Goal: Navigation & Orientation: Find specific page/section

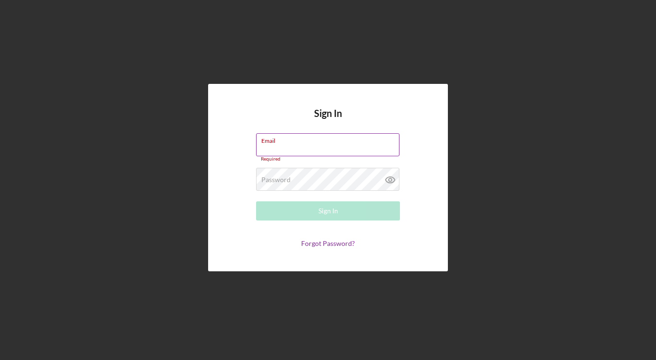
click at [288, 149] on input "Email" at bounding box center [327, 144] width 143 height 23
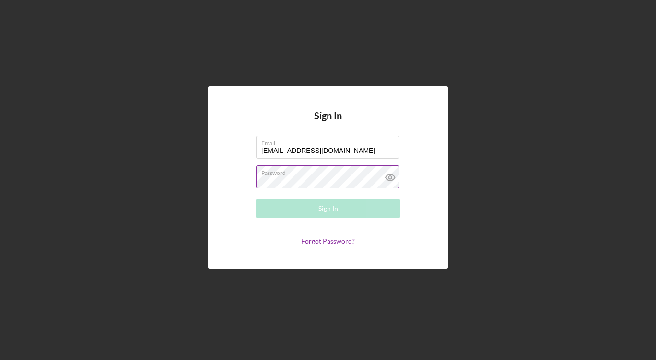
click at [320, 176] on div "Password Required" at bounding box center [328, 178] width 144 height 24
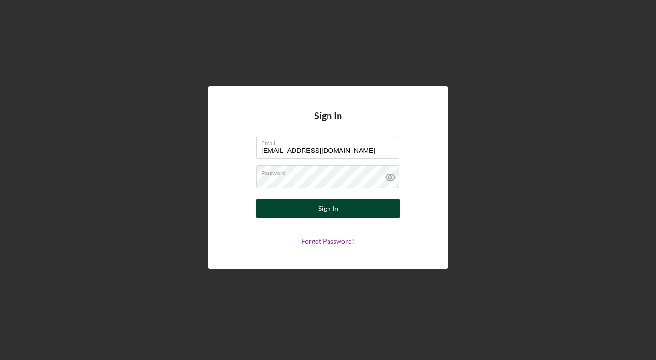
click at [330, 205] on div "Sign In" at bounding box center [329, 208] width 20 height 19
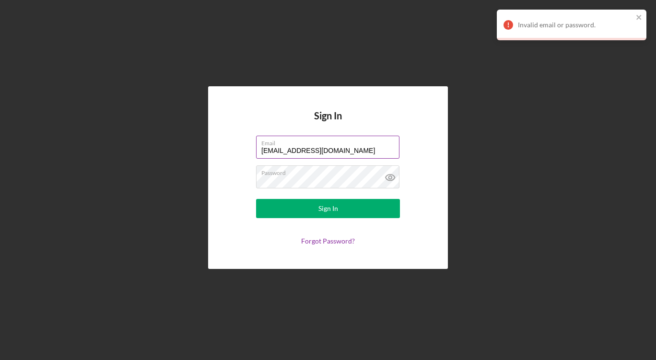
click at [367, 150] on input "[EMAIL_ADDRESS][DOMAIN_NAME]" at bounding box center [327, 147] width 143 height 23
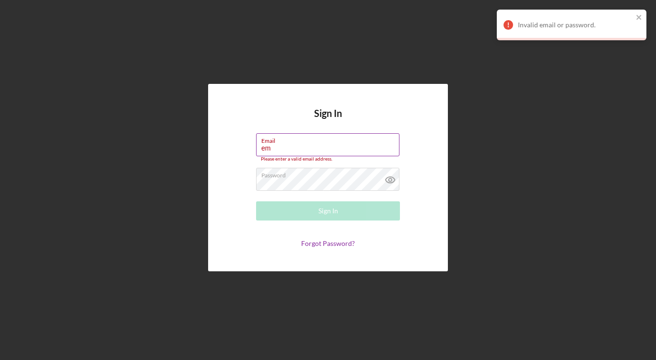
type input "e"
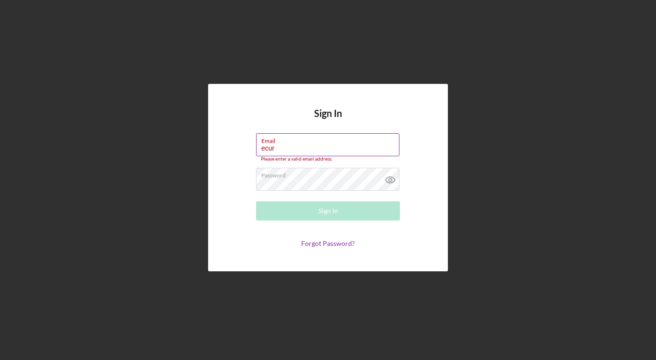
type input "[EMAIL_ADDRESS][DOMAIN_NAME]"
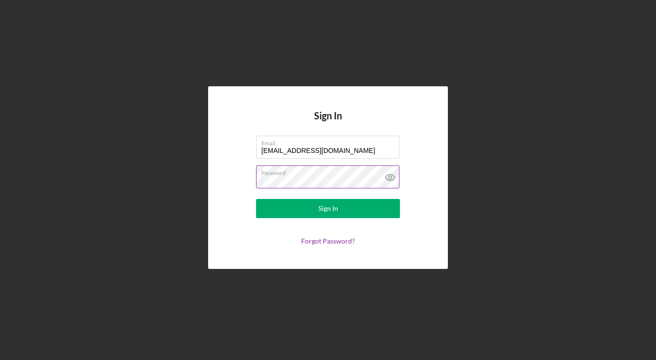
click at [392, 178] on icon at bounding box center [391, 178] width 24 height 24
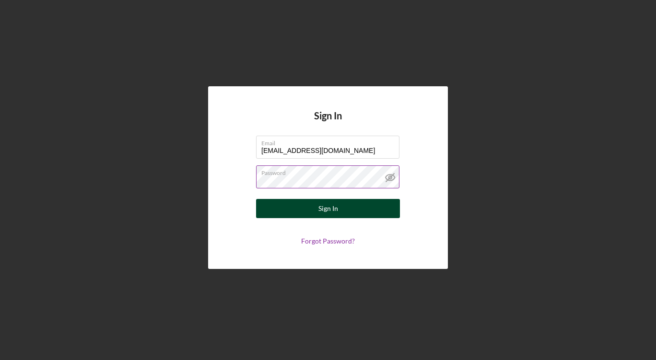
click at [341, 206] on button "Sign In" at bounding box center [328, 208] width 144 height 19
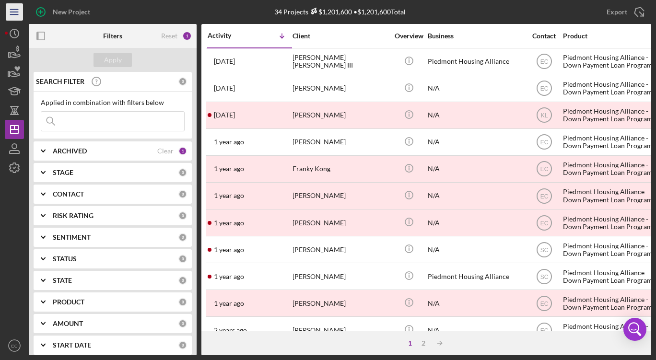
click at [15, 12] on line "button" at bounding box center [14, 12] width 8 height 0
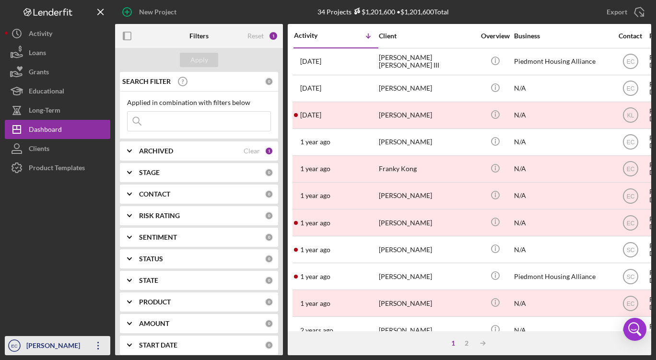
click at [99, 340] on icon "Icon/Overflow" at bounding box center [98, 346] width 24 height 24
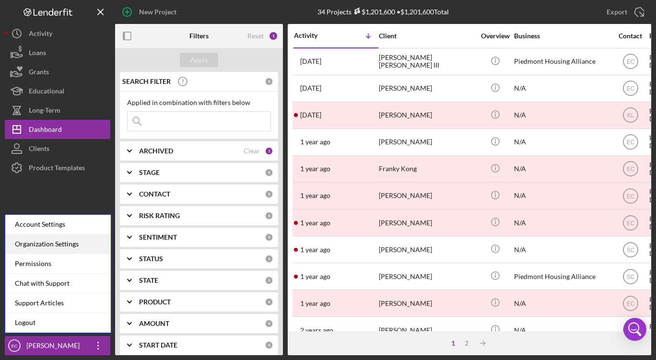
click at [29, 243] on div "Organization Settings" at bounding box center [58, 245] width 106 height 20
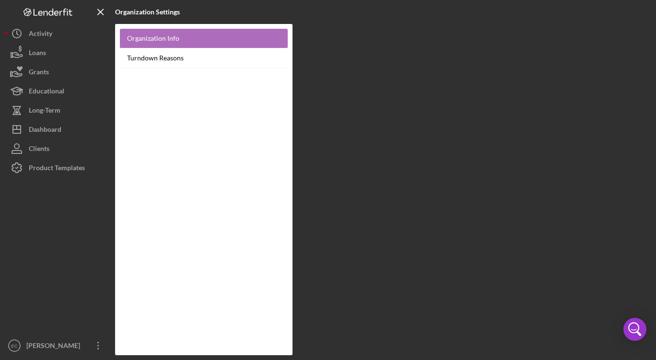
click at [159, 38] on link "Organization Info" at bounding box center [204, 39] width 168 height 20
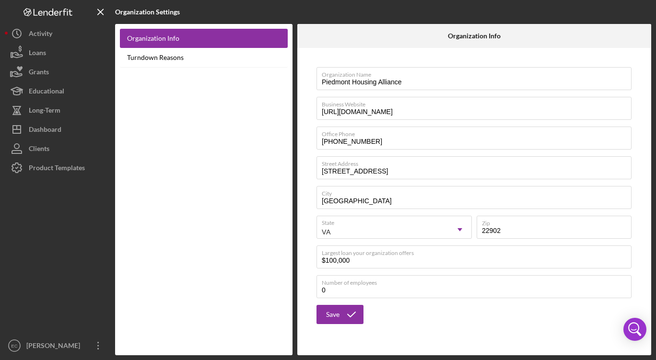
click at [55, 210] on div at bounding box center [58, 257] width 106 height 159
click at [98, 343] on icon "Icon/Overflow" at bounding box center [98, 346] width 24 height 24
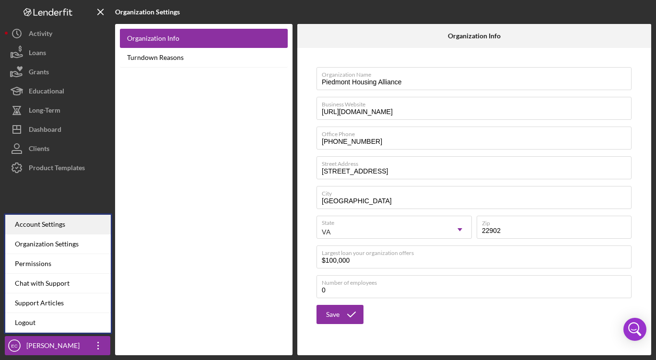
click at [41, 222] on div "Account Settings" at bounding box center [58, 225] width 106 height 20
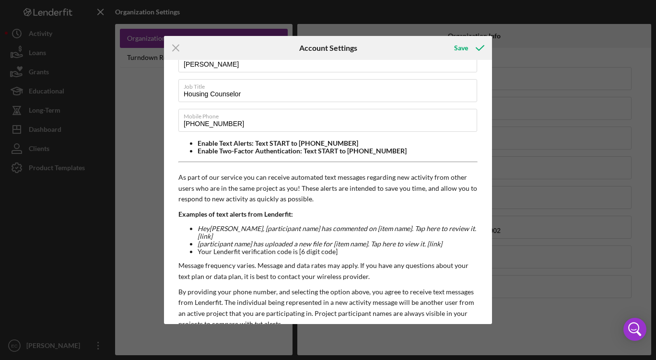
scroll to position [155, 0]
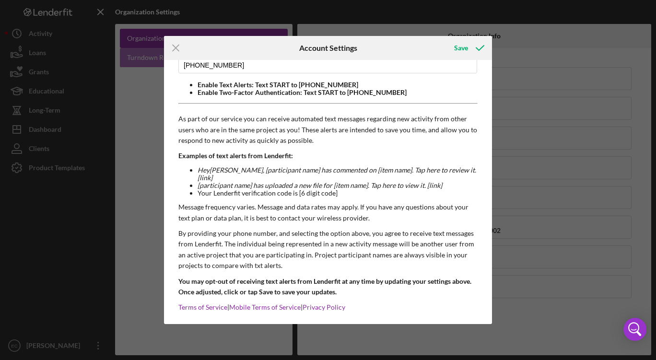
click at [177, 49] on line at bounding box center [176, 48] width 6 height 6
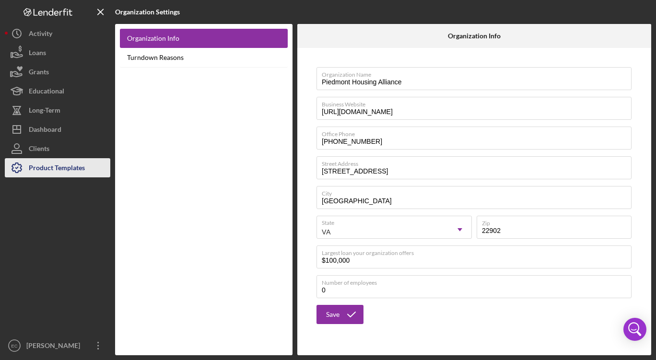
click at [43, 166] on div "Product Templates" at bounding box center [57, 169] width 56 height 22
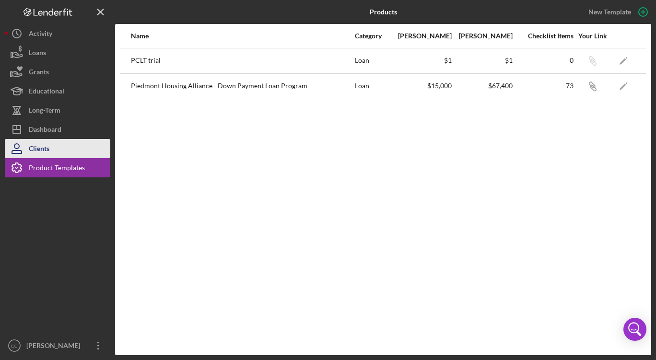
click at [34, 147] on div "Clients" at bounding box center [39, 150] width 21 height 22
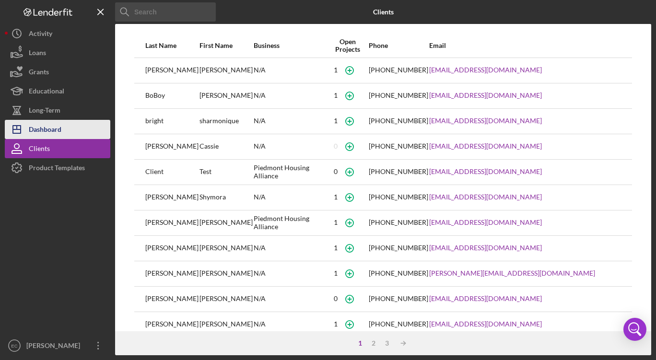
click at [27, 129] on icon "Icon/Dashboard" at bounding box center [17, 130] width 24 height 24
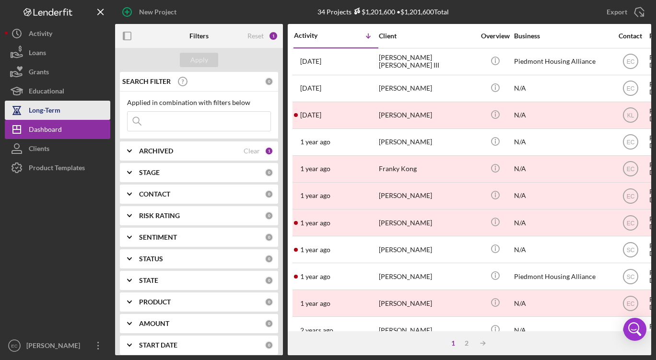
click at [47, 109] on div "Long-Term" at bounding box center [45, 112] width 32 height 22
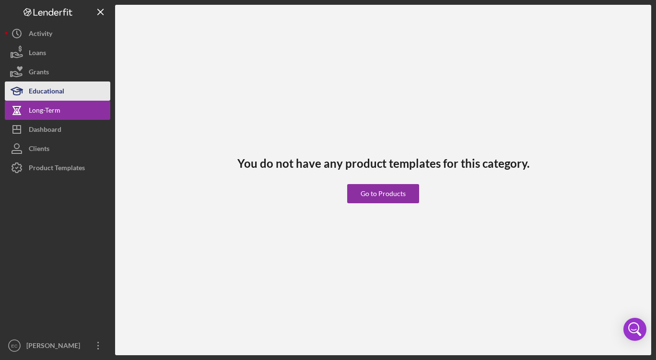
click at [41, 91] on div "Educational" at bounding box center [47, 93] width 36 height 22
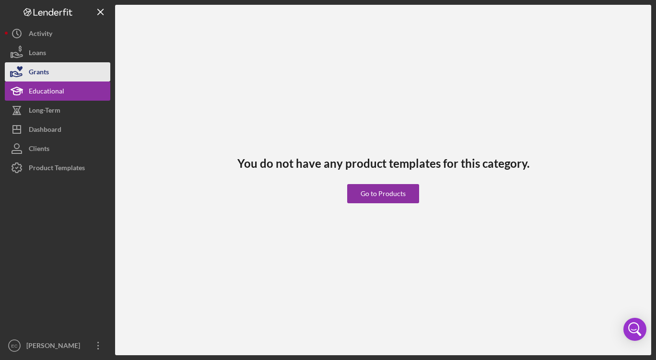
click at [34, 76] on div "Grants" at bounding box center [39, 73] width 20 height 22
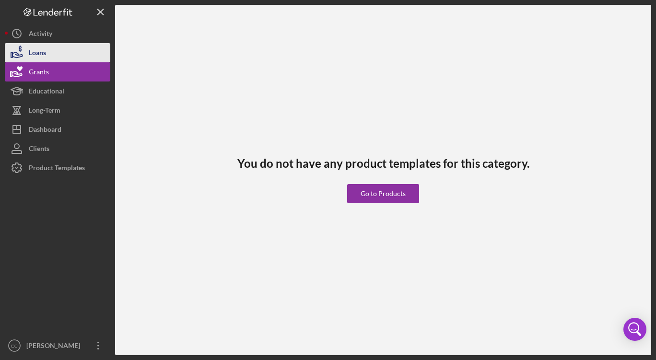
click at [38, 59] on div "Loans" at bounding box center [37, 54] width 17 height 22
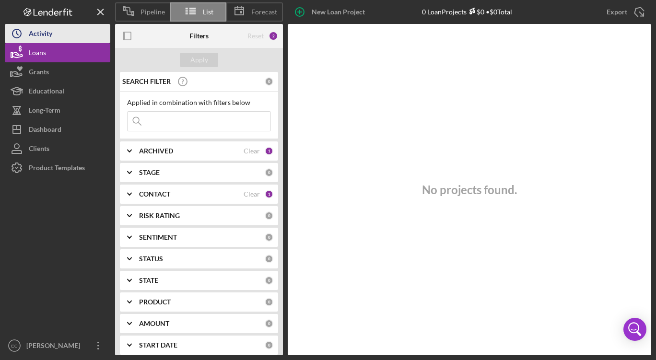
click at [36, 34] on div "Pipeline List Forecast New Loan Project 0 Loan Projects $0 • $0 Total Export Ic…" at bounding box center [328, 178] width 647 height 356
